Goal: Transaction & Acquisition: Purchase product/service

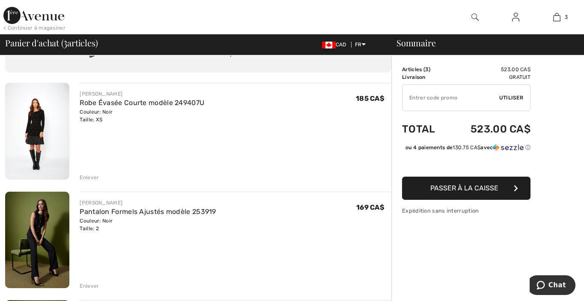
scroll to position [86, 0]
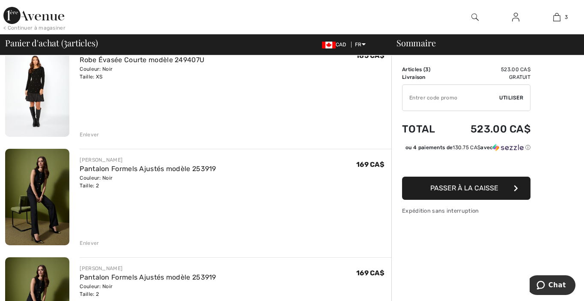
click at [90, 244] on div "Enlever" at bounding box center [89, 243] width 19 height 8
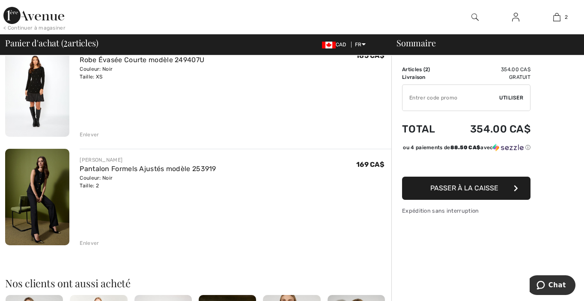
scroll to position [257, 0]
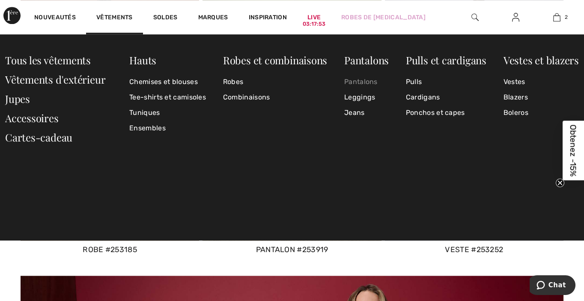
click at [364, 82] on link "Pantalons" at bounding box center [366, 81] width 45 height 15
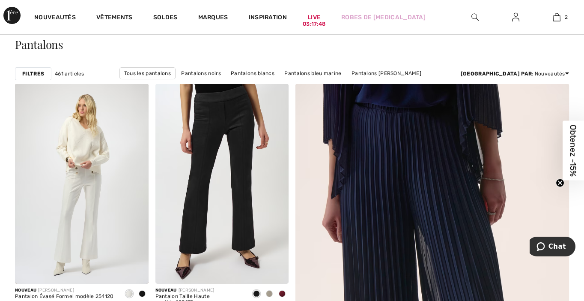
scroll to position [86, 0]
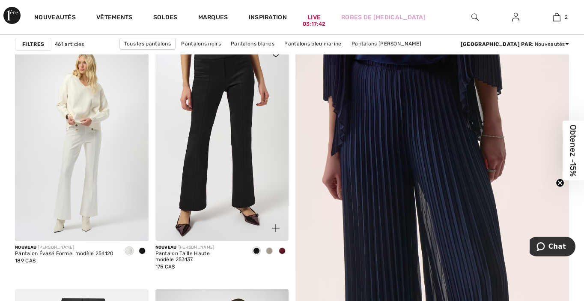
click at [270, 249] on span at bounding box center [269, 250] width 7 height 7
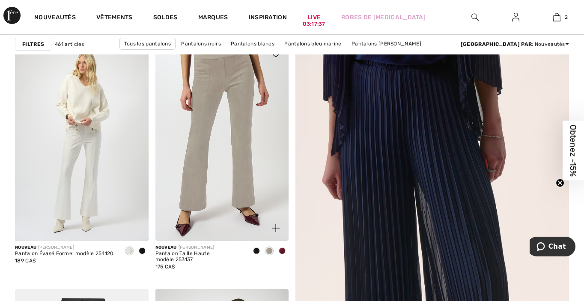
click at [255, 249] on span at bounding box center [256, 250] width 7 height 7
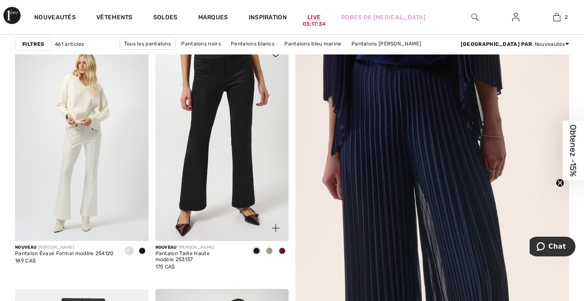
click at [226, 166] on img at bounding box center [223, 141] width 134 height 200
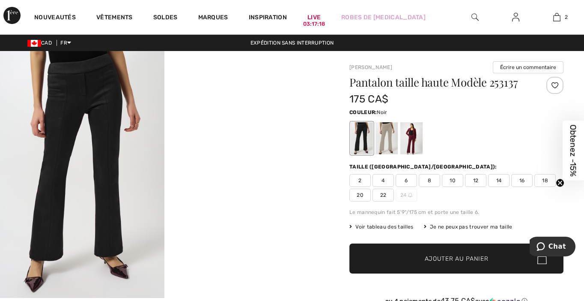
click at [360, 182] on span "2" at bounding box center [360, 180] width 21 height 13
click at [422, 255] on span "✔ Ajouté au panier" at bounding box center [443, 258] width 67 height 9
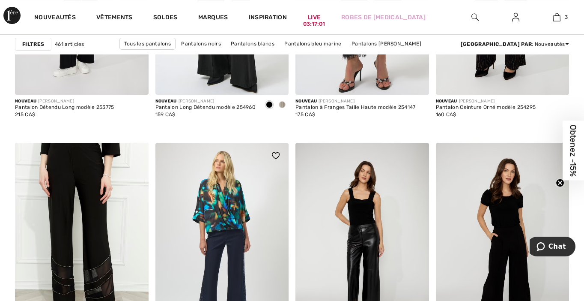
scroll to position [814, 0]
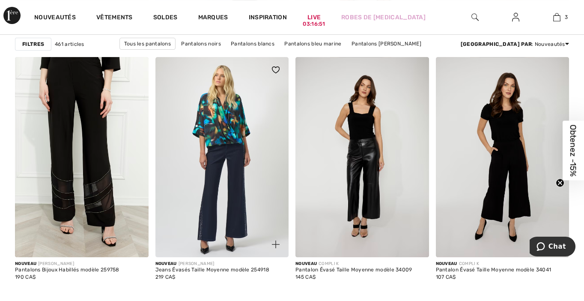
click at [250, 181] on img at bounding box center [223, 157] width 134 height 200
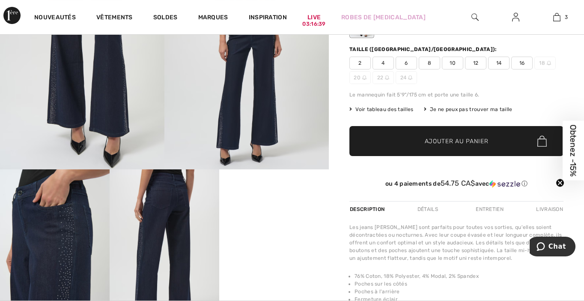
scroll to position [43, 0]
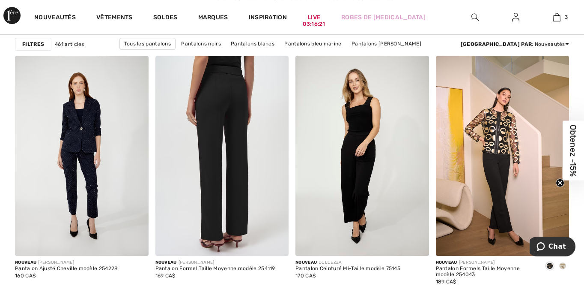
scroll to position [1200, 0]
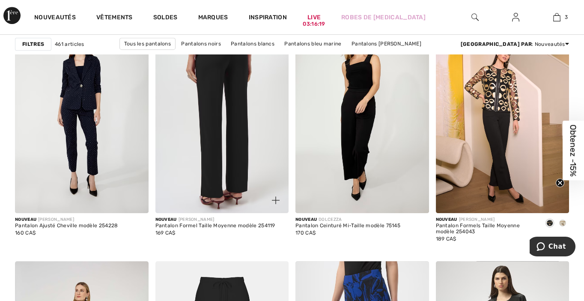
click at [202, 116] on img at bounding box center [223, 113] width 134 height 200
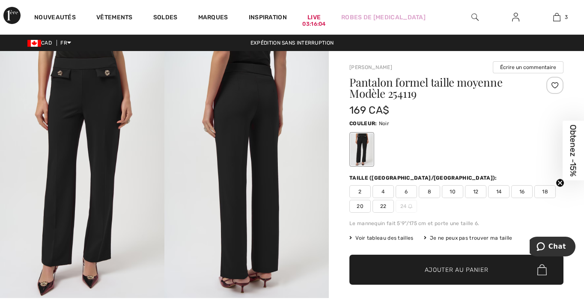
click at [364, 191] on span "2" at bounding box center [360, 191] width 21 height 13
click at [434, 267] on span "Ajouter au panier" at bounding box center [457, 269] width 64 height 9
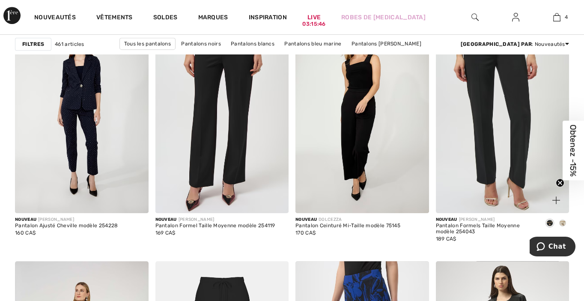
click at [485, 137] on img at bounding box center [503, 113] width 134 height 200
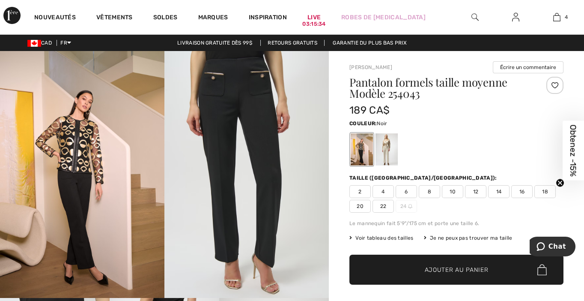
click at [360, 154] on div at bounding box center [362, 149] width 22 height 32
click at [355, 191] on span "2" at bounding box center [360, 191] width 21 height 13
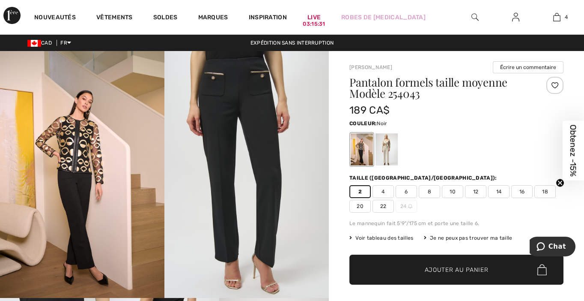
click at [448, 268] on span "Ajouter au panier" at bounding box center [457, 269] width 64 height 9
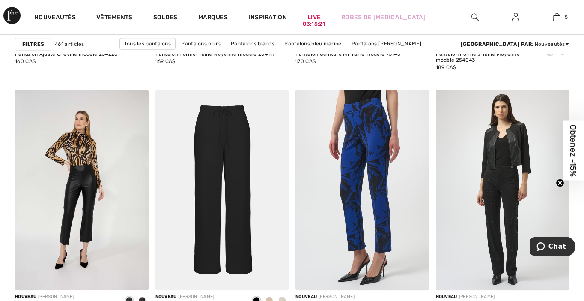
scroll to position [1414, 0]
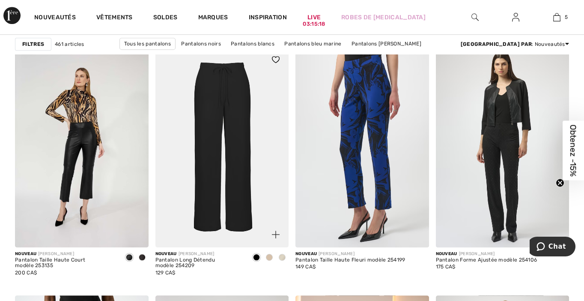
click at [281, 256] on span at bounding box center [282, 257] width 7 height 7
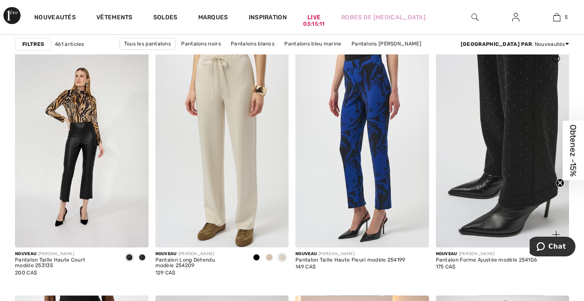
click at [466, 168] on img at bounding box center [503, 147] width 134 height 200
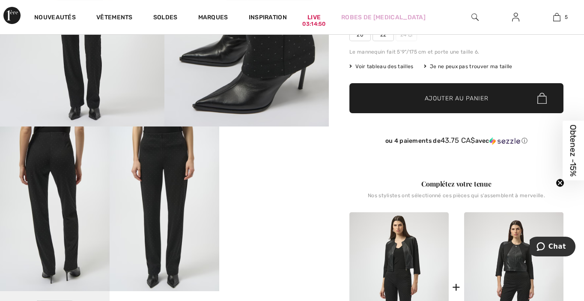
scroll to position [86, 0]
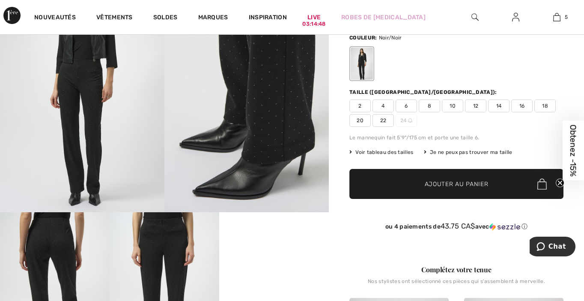
click at [358, 106] on span "2" at bounding box center [360, 105] width 21 height 13
click at [443, 184] on span "Ajouter au panier" at bounding box center [457, 184] width 64 height 9
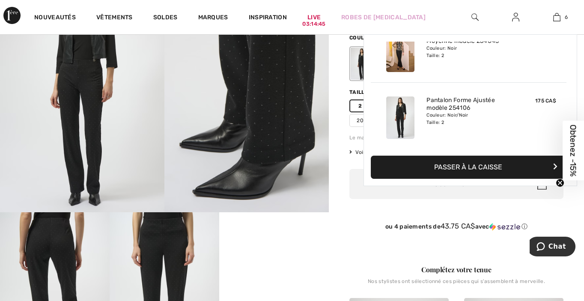
scroll to position [293, 0]
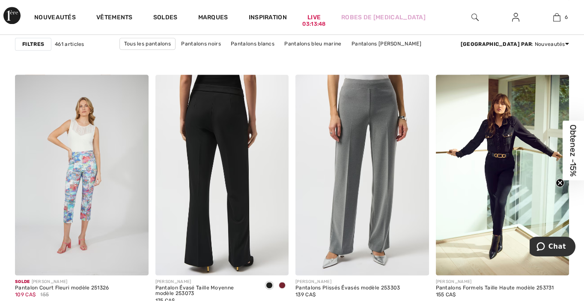
scroll to position [3128, 0]
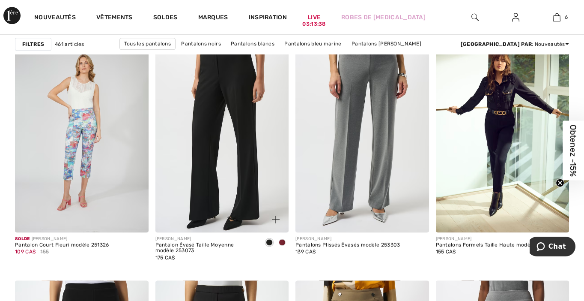
click at [282, 242] on span at bounding box center [282, 242] width 7 height 7
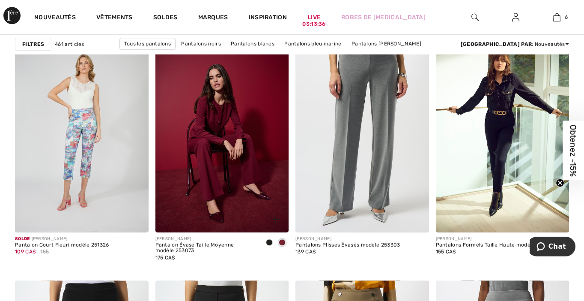
click at [269, 240] on span at bounding box center [269, 242] width 7 height 7
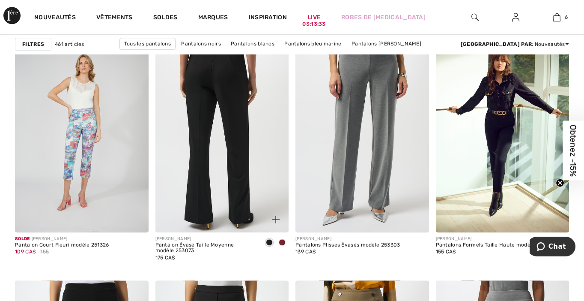
click at [222, 162] on img at bounding box center [223, 132] width 134 height 200
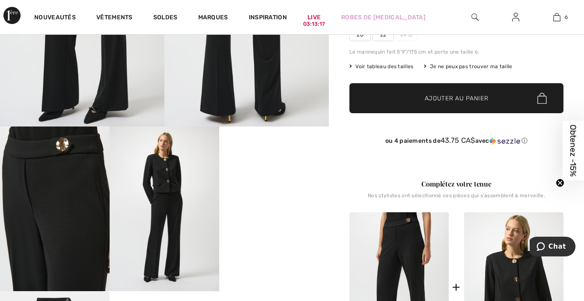
scroll to position [43, 0]
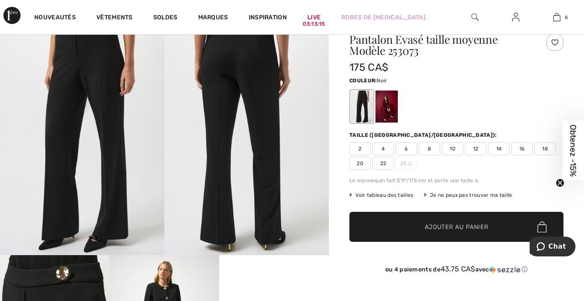
click at [356, 148] on span "2" at bounding box center [360, 148] width 21 height 13
click at [457, 227] on span "Ajouter au panier" at bounding box center [457, 226] width 64 height 9
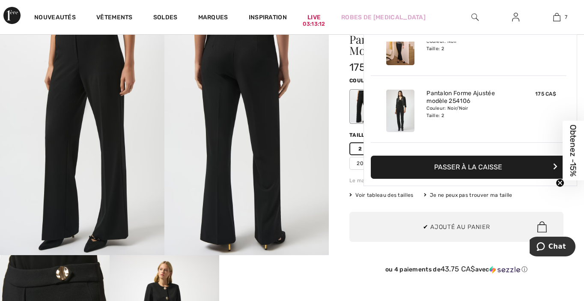
scroll to position [360, 0]
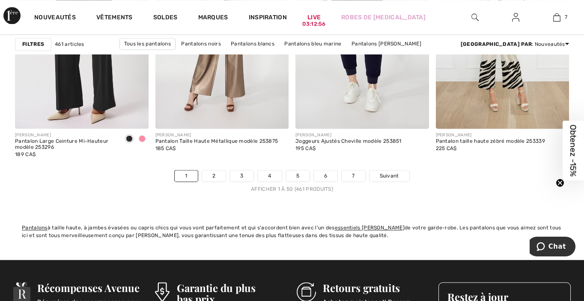
scroll to position [3771, 0]
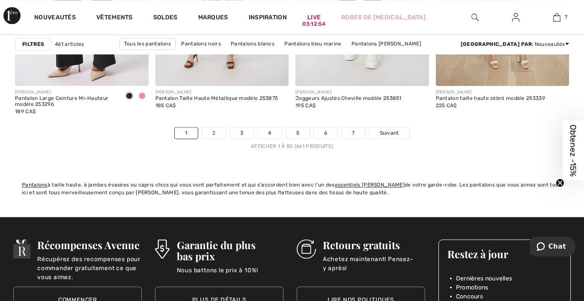
click at [214, 134] on link "2" at bounding box center [214, 132] width 24 height 11
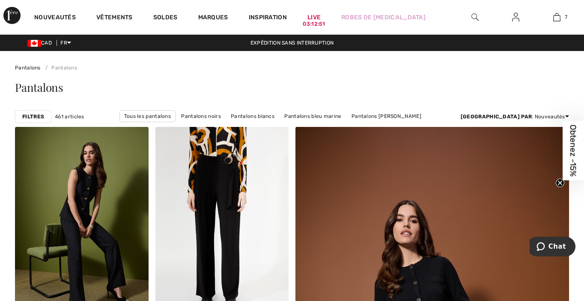
scroll to position [86, 0]
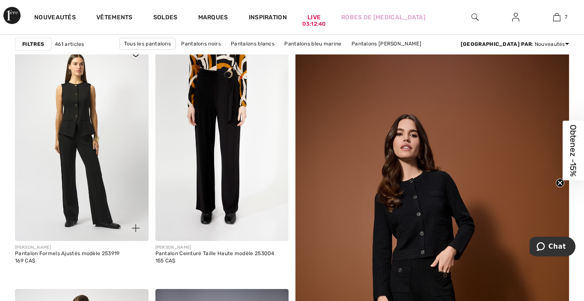
click at [72, 158] on img at bounding box center [82, 141] width 134 height 200
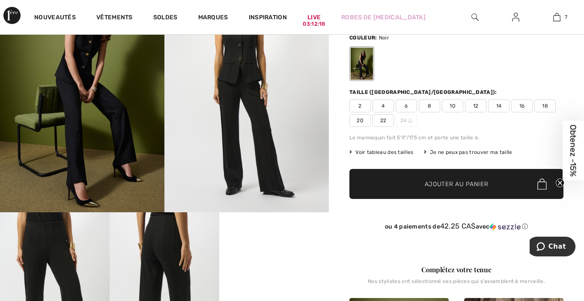
scroll to position [43, 0]
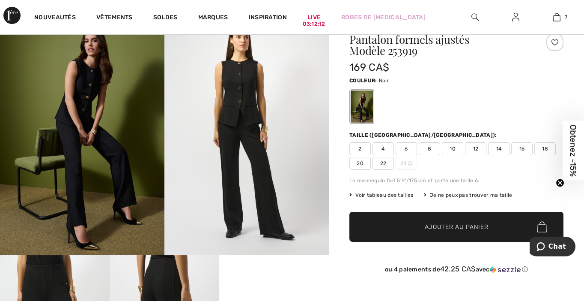
click at [356, 147] on span "2" at bounding box center [360, 148] width 21 height 13
click at [430, 225] on span "Ajouter au panier" at bounding box center [457, 226] width 64 height 9
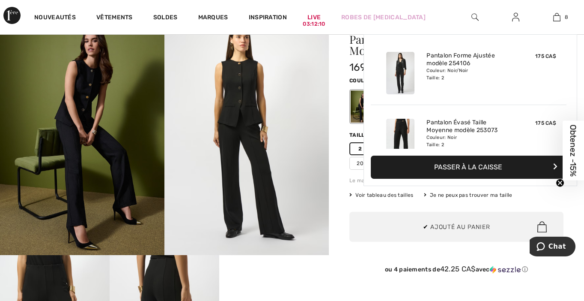
scroll to position [426, 0]
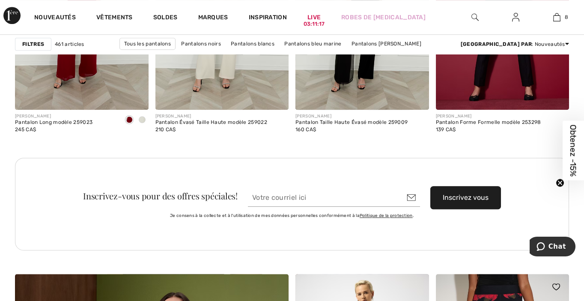
scroll to position [1757, 0]
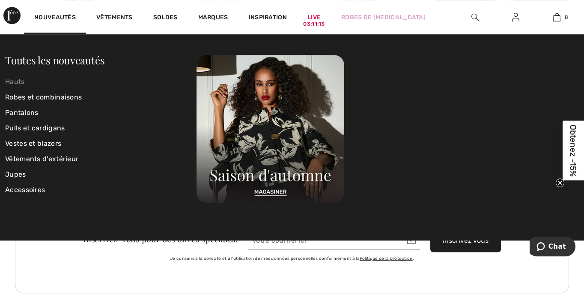
click at [17, 82] on link "Hauts" at bounding box center [101, 81] width 192 height 15
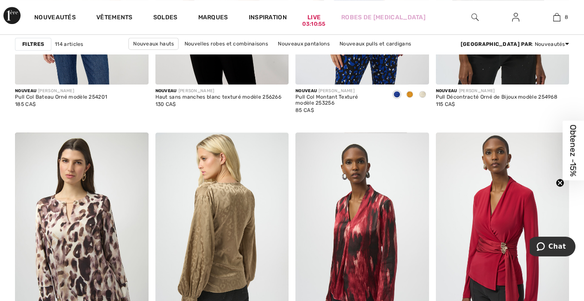
scroll to position [1414, 0]
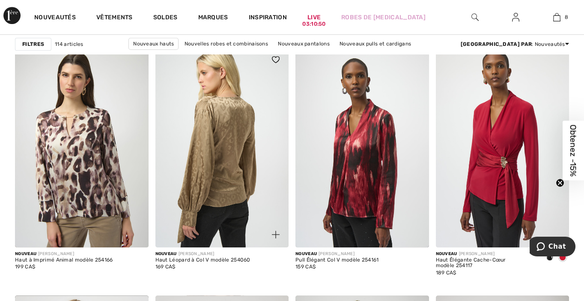
click at [212, 165] on img at bounding box center [223, 147] width 134 height 200
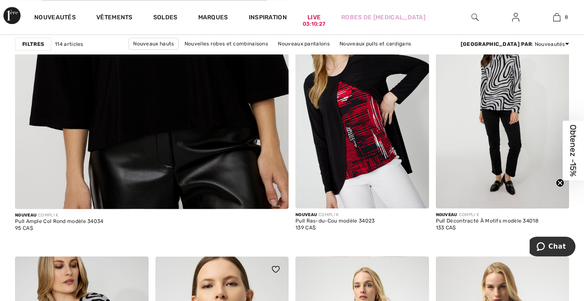
scroll to position [2228, 0]
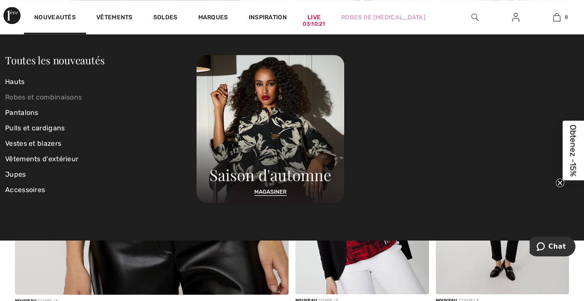
click at [40, 98] on link "Robes et combinaisons" at bounding box center [101, 97] width 192 height 15
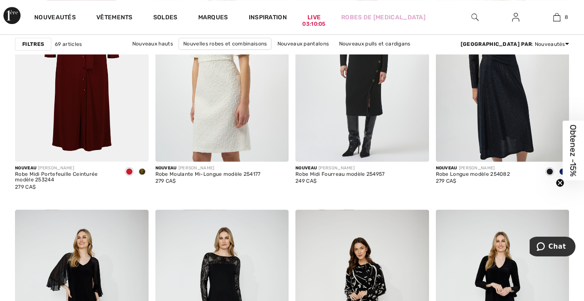
scroll to position [1457, 0]
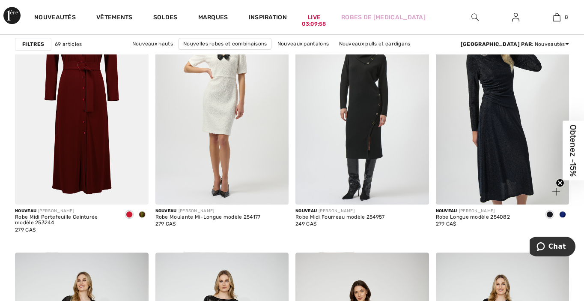
click at [563, 213] on span at bounding box center [563, 214] width 7 height 7
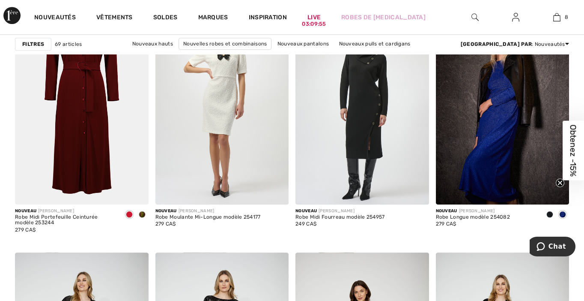
click at [549, 214] on span at bounding box center [550, 214] width 7 height 7
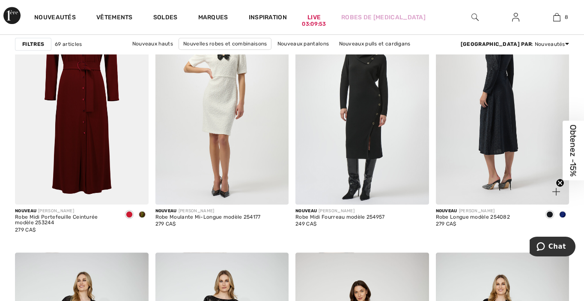
click at [486, 132] on img at bounding box center [503, 104] width 134 height 200
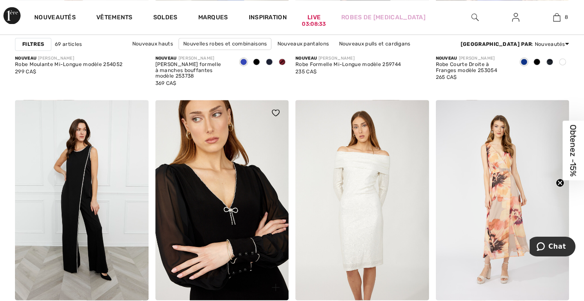
scroll to position [3771, 0]
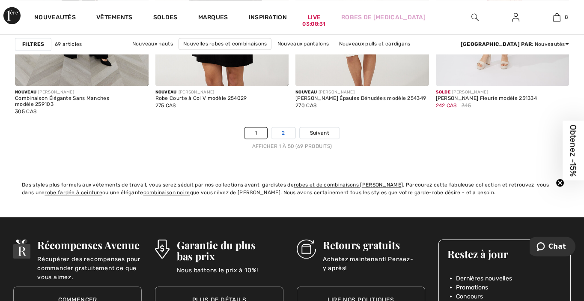
click at [279, 129] on link "2" at bounding box center [284, 132] width 24 height 11
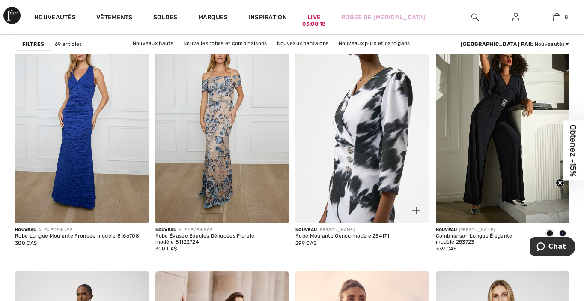
scroll to position [557, 0]
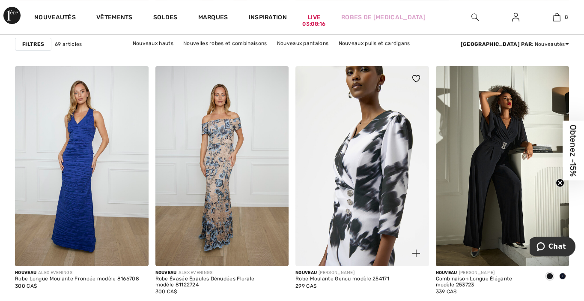
click at [356, 175] on img at bounding box center [363, 166] width 134 height 200
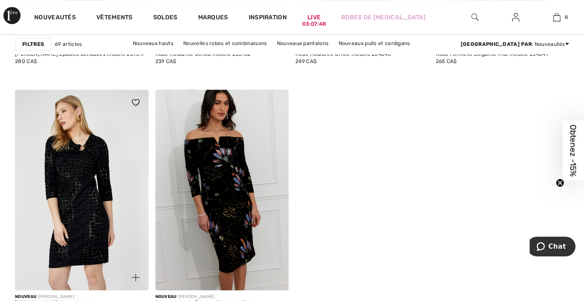
scroll to position [1585, 0]
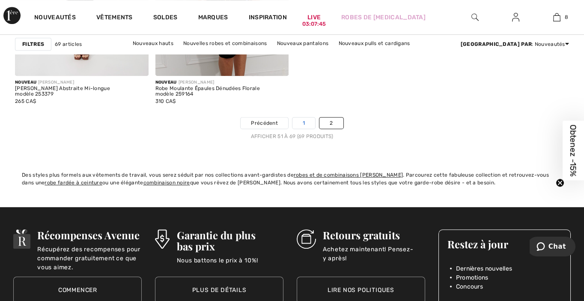
click at [301, 120] on link "1" at bounding box center [304, 122] width 23 height 11
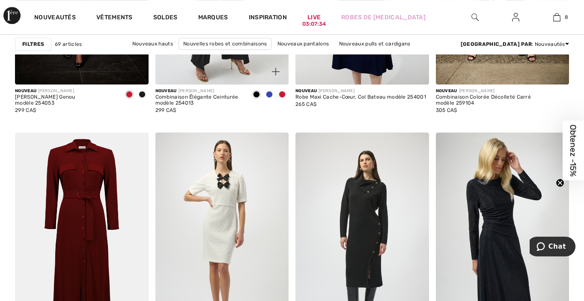
scroll to position [1371, 0]
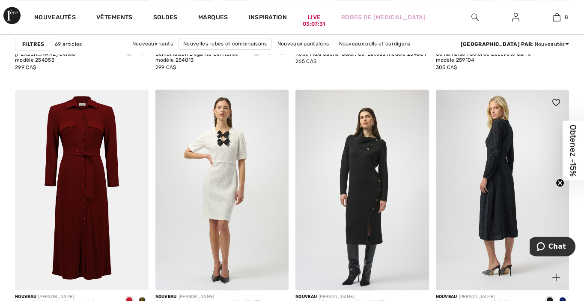
click at [497, 208] on img at bounding box center [503, 190] width 134 height 200
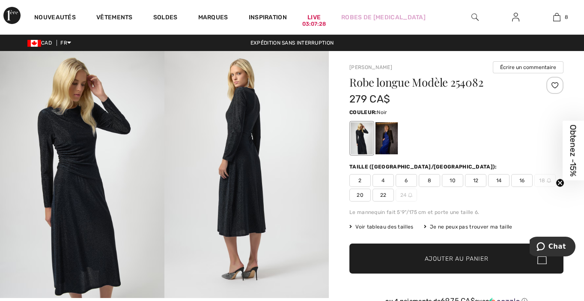
click at [356, 141] on div at bounding box center [362, 138] width 22 height 32
click at [360, 180] on span "2" at bounding box center [360, 180] width 21 height 13
click at [446, 256] on span "Ajouter au panier" at bounding box center [457, 258] width 64 height 9
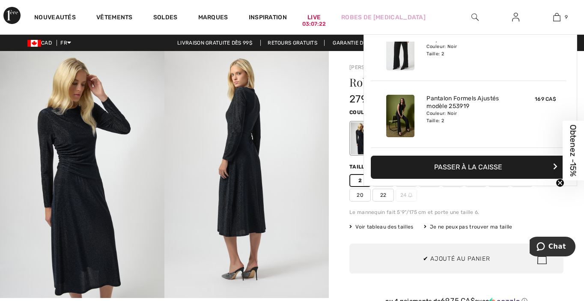
scroll to position [493, 0]
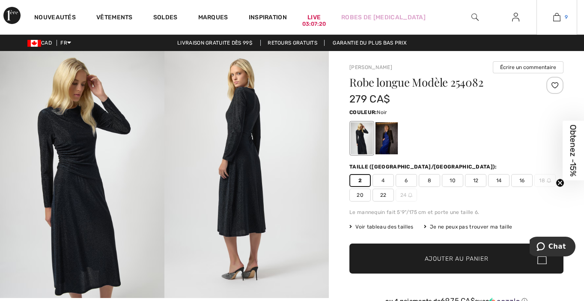
click at [555, 16] on img at bounding box center [557, 17] width 7 height 10
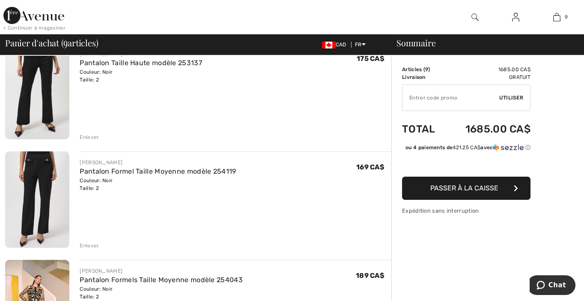
scroll to position [343, 0]
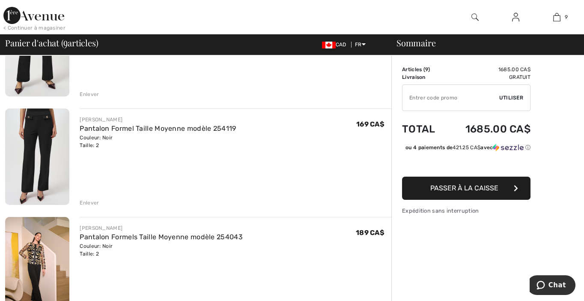
click at [93, 201] on div "Enlever" at bounding box center [89, 203] width 19 height 8
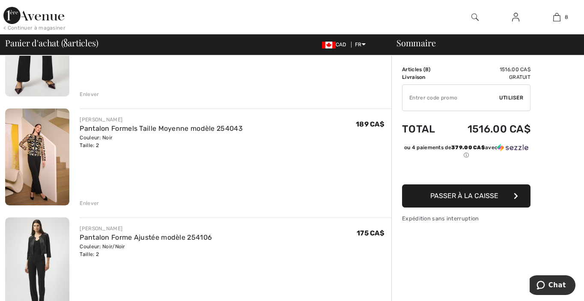
scroll to position [386, 0]
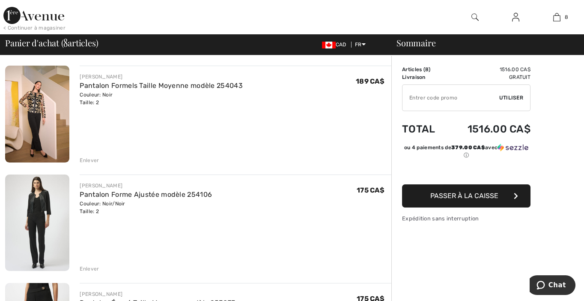
click at [81, 269] on div "Enlever" at bounding box center [89, 269] width 19 height 8
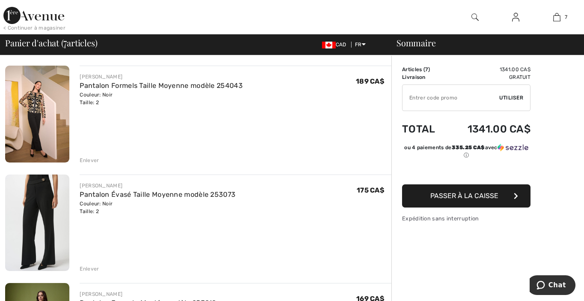
click at [88, 267] on div "Enlever" at bounding box center [89, 269] width 19 height 8
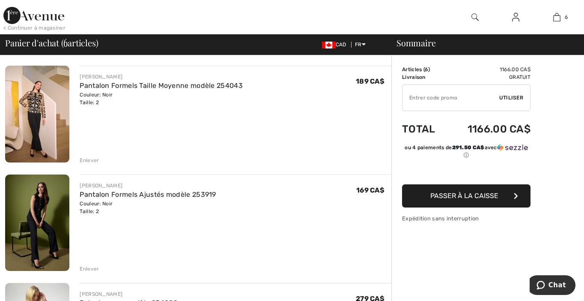
click at [89, 269] on div "Enlever" at bounding box center [89, 269] width 19 height 8
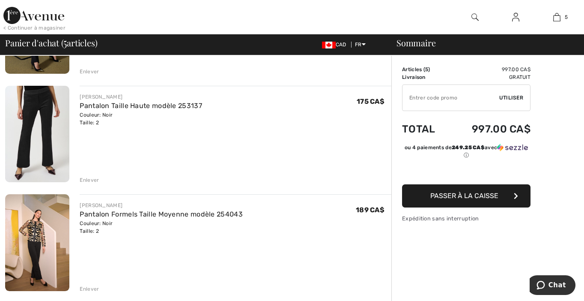
scroll to position [300, 0]
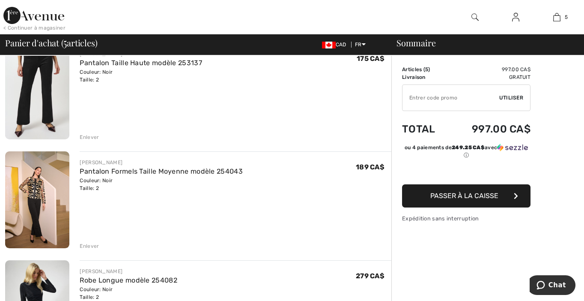
click at [32, 194] on img at bounding box center [37, 199] width 64 height 96
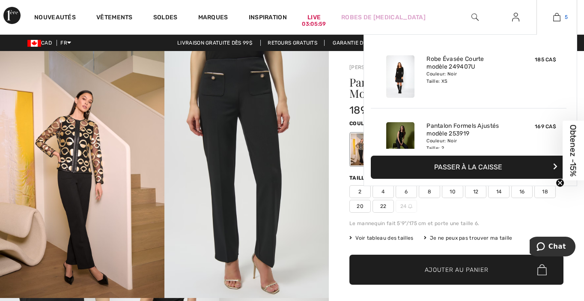
click at [558, 19] on img at bounding box center [557, 17] width 7 height 10
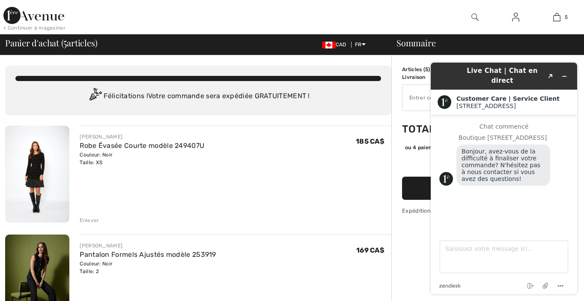
click at [243, 200] on div "FRANK LYMAN Robe Évasée Courte modèle 249407U Couleur: Noir Taille: XS Vente fi…" at bounding box center [236, 175] width 312 height 99
click at [563, 76] on icon "Réduire le widget" at bounding box center [565, 76] width 4 height 0
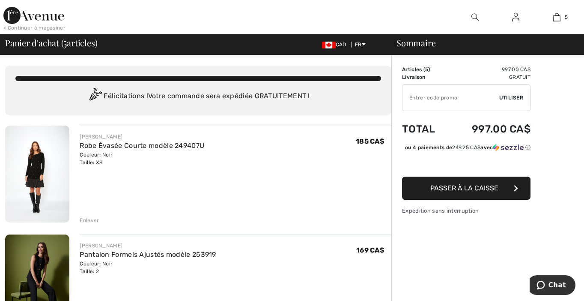
click at [451, 192] on span "Passer à la caisse" at bounding box center [465, 188] width 68 height 8
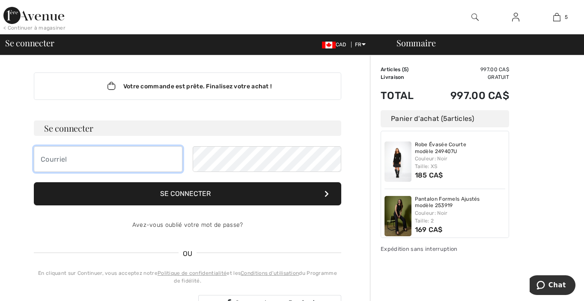
click at [78, 158] on input "email" at bounding box center [108, 159] width 149 height 26
type input "[EMAIL_ADDRESS][DOMAIN_NAME]"
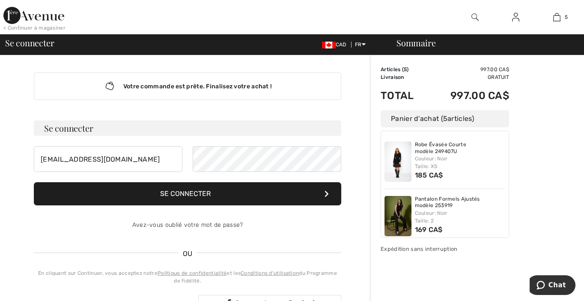
click at [187, 191] on button "Se connecter" at bounding box center [188, 193] width 308 height 23
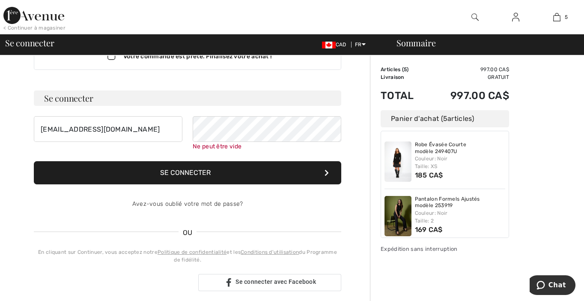
scroll to position [77, 0]
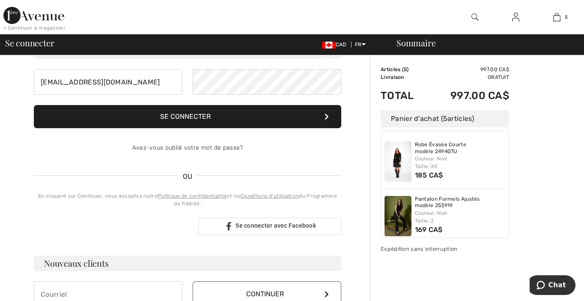
click at [192, 125] on button "Se connecter" at bounding box center [188, 116] width 308 height 23
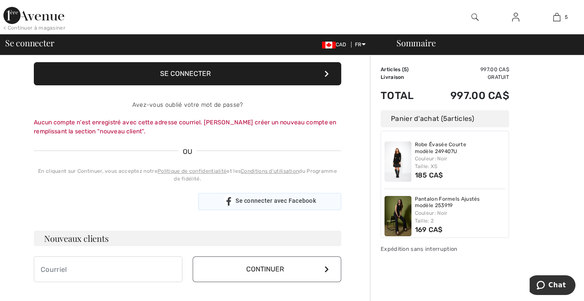
scroll to position [163, 0]
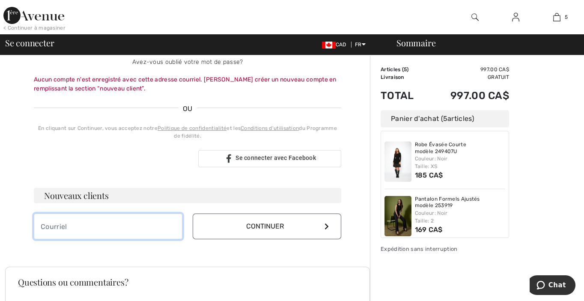
click at [88, 223] on input "email" at bounding box center [108, 226] width 149 height 26
type input "rachs=clou@hotmail.com"
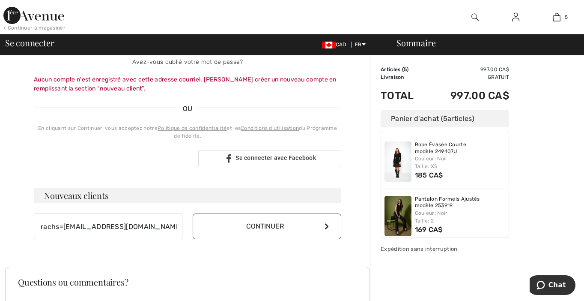
click at [255, 227] on button "Continuer" at bounding box center [267, 226] width 149 height 26
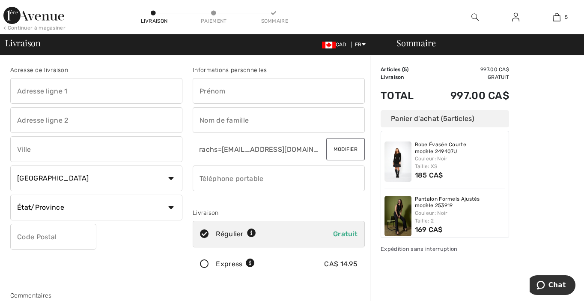
click at [227, 92] on input "text" at bounding box center [279, 91] width 172 height 26
type input "Rachel"
click at [226, 121] on input "text" at bounding box center [279, 120] width 172 height 26
type input "Cloutier"
click at [341, 149] on button "Modifier" at bounding box center [345, 149] width 39 height 22
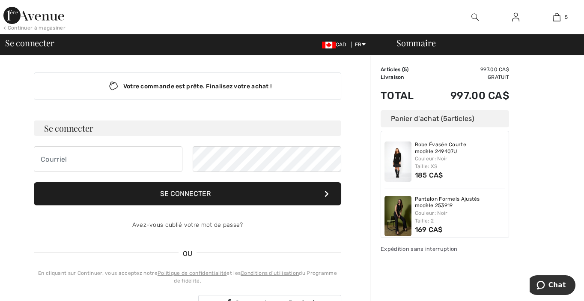
type input "[EMAIL_ADDRESS][DOMAIN_NAME]"
click at [179, 195] on button "Se connecter" at bounding box center [188, 193] width 308 height 23
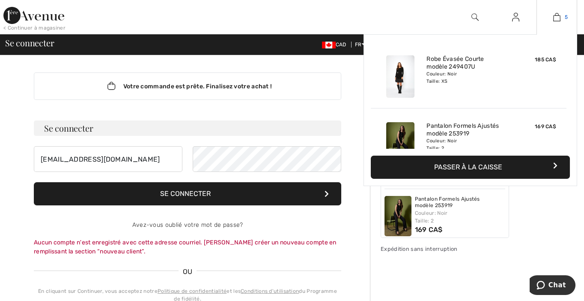
click at [557, 18] on img at bounding box center [557, 17] width 7 height 10
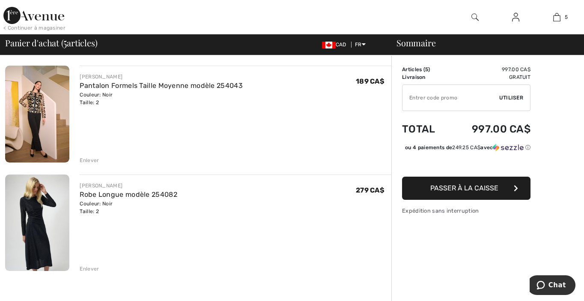
scroll to position [428, 0]
